Goal: Transaction & Acquisition: Purchase product/service

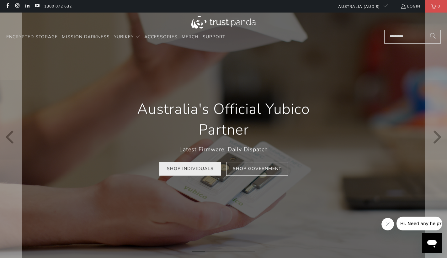
click at [217, 169] on link "Shop Individuals" at bounding box center [190, 169] width 62 height 14
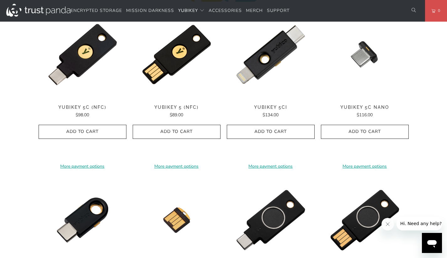
scroll to position [336, 0]
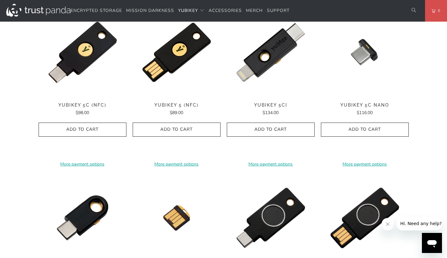
click at [223, 145] on div "**********" at bounding box center [224, 259] width 370 height 502
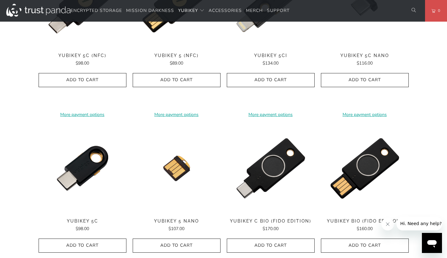
scroll to position [384, 0]
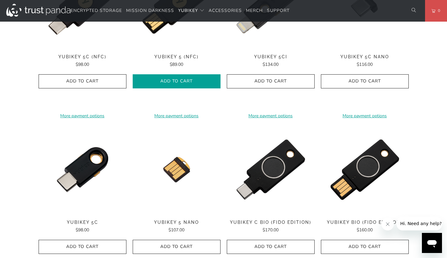
click at [199, 83] on button "Add to Cart" at bounding box center [177, 81] width 88 height 14
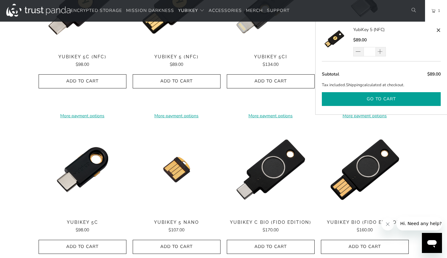
click at [341, 96] on button "Go to cart" at bounding box center [381, 99] width 119 height 14
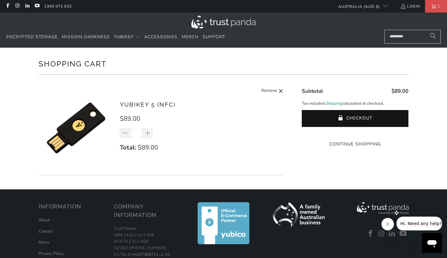
click at [333, 103] on link "Shipping" at bounding box center [334, 103] width 16 height 7
click at [355, 135] on shopify-apple-pay-button at bounding box center [355, 132] width 1 height 6
